Goal: Check status: Check status

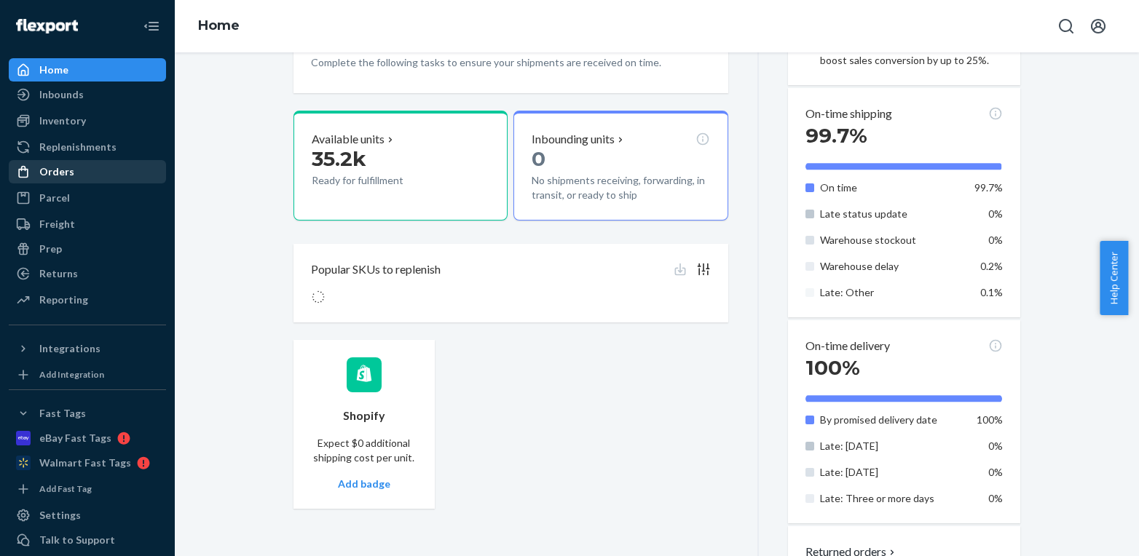
scroll to position [722, 0]
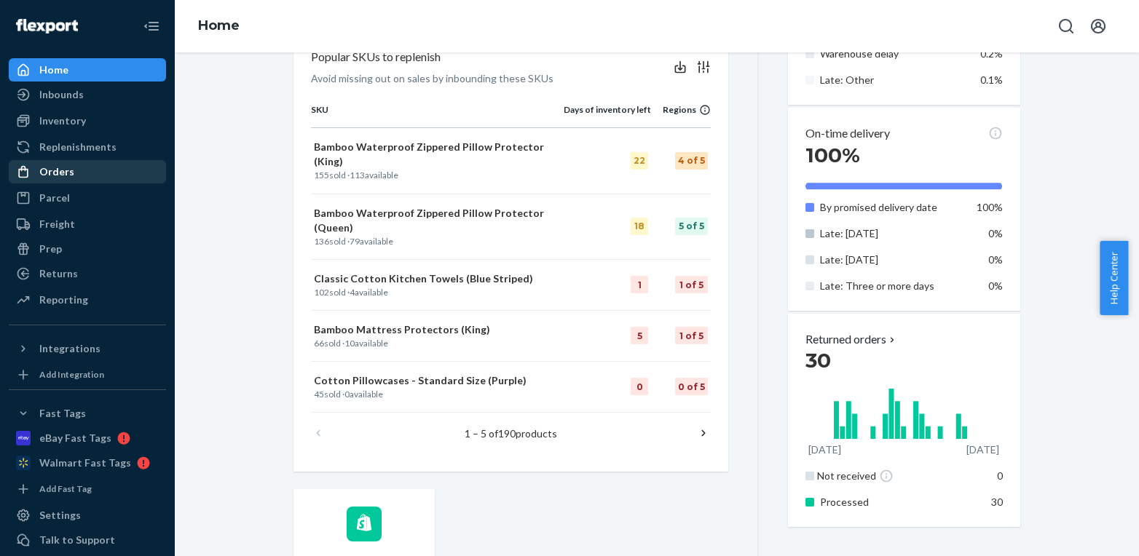
click at [68, 174] on div "Orders" at bounding box center [56, 172] width 35 height 15
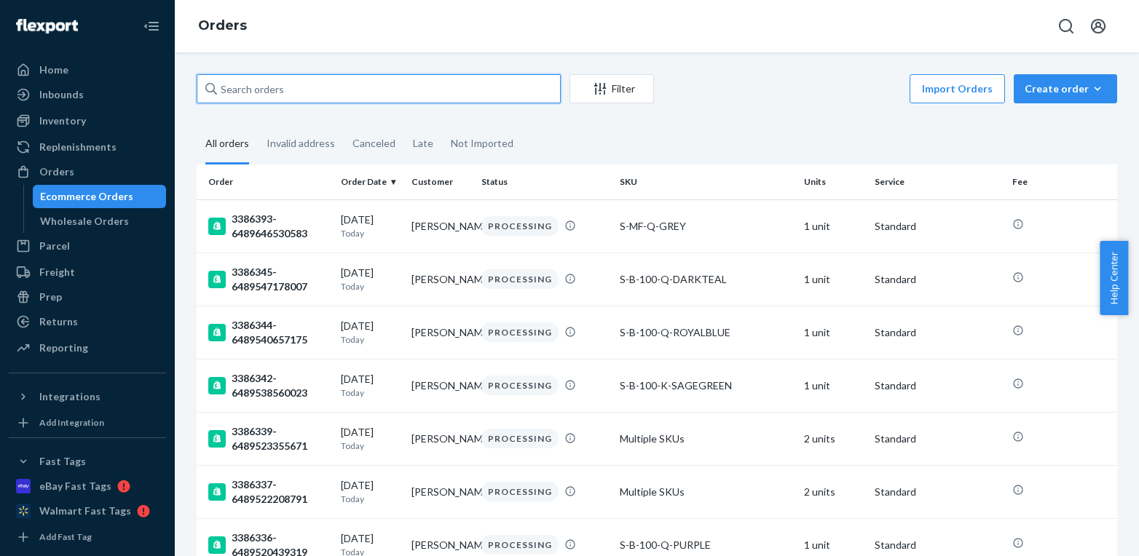
click at [313, 94] on input "text" at bounding box center [379, 88] width 364 height 29
paste input "3384976"
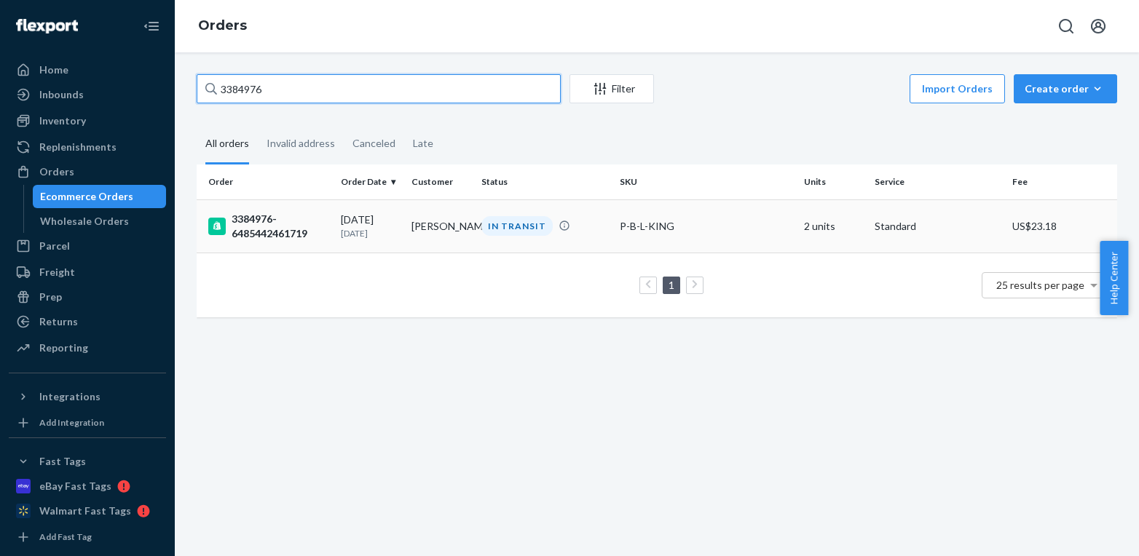
type input "3384976"
click at [436, 226] on td "[PERSON_NAME]" at bounding box center [440, 225] width 71 height 53
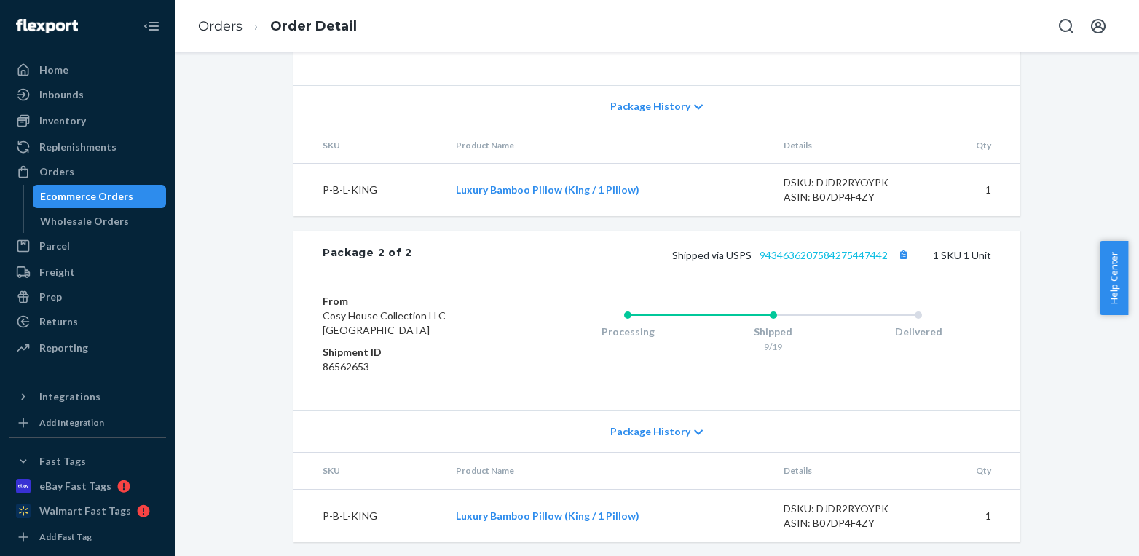
scroll to position [818, 0]
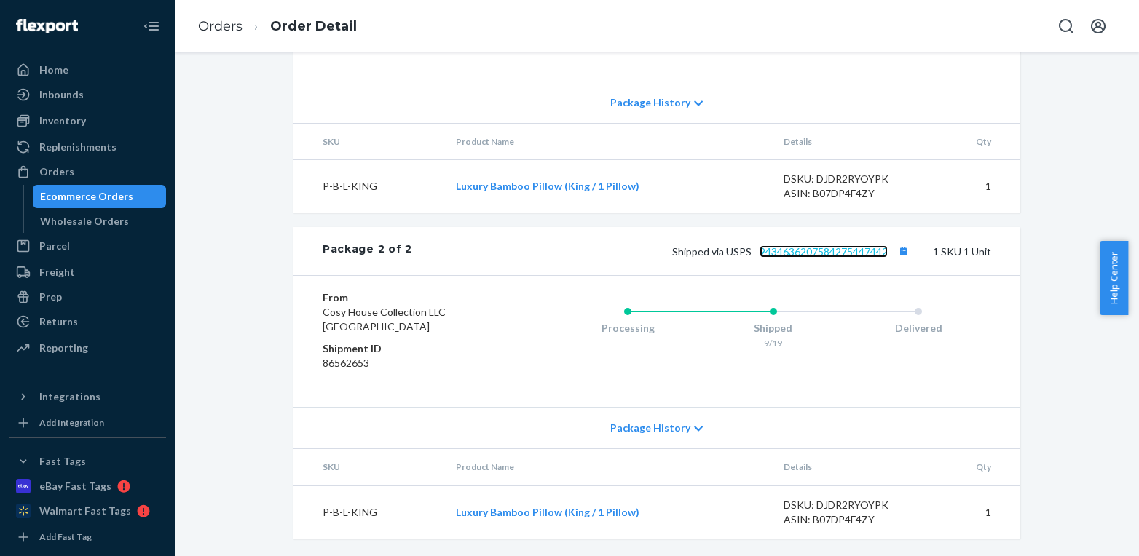
click at [804, 248] on link "9434636207584275447442" at bounding box center [823, 251] width 128 height 12
drag, startPoint x: 638, startPoint y: 189, endPoint x: 454, endPoint y: 187, distance: 184.2
click at [454, 187] on td "Luxury Bamboo Pillow (King / 1 Pillow)" at bounding box center [607, 186] width 327 height 53
copy link "Luxury Bamboo Pillow (King / 1 Pillow)"
click at [1095, 33] on icon "Open account menu" at bounding box center [1097, 25] width 17 height 17
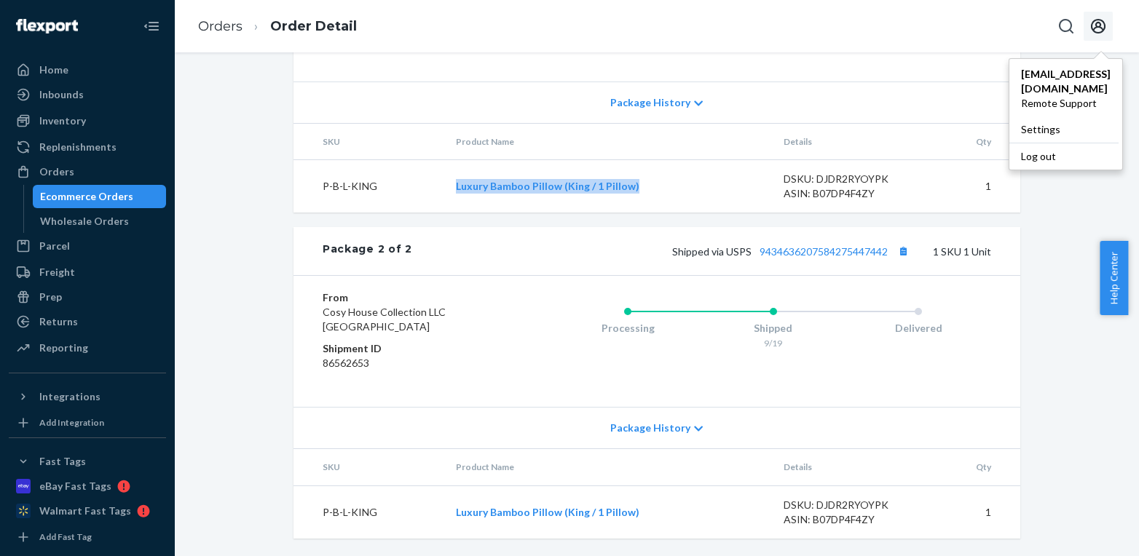
drag, startPoint x: 1008, startPoint y: 161, endPoint x: 965, endPoint y: 154, distance: 44.3
click at [1009, 161] on div "Log out" at bounding box center [1063, 156] width 109 height 27
